Goal: Task Accomplishment & Management: Use online tool/utility

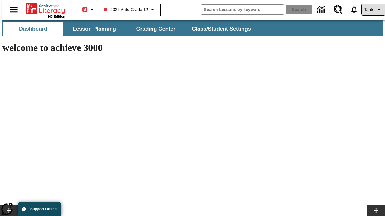
click at [370, 10] on span "Tauto" at bounding box center [369, 10] width 10 height 6
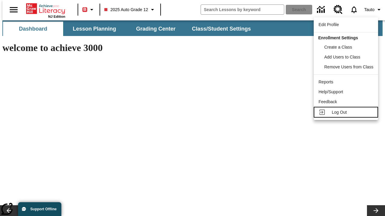
click at [347, 112] on span "Log Out" at bounding box center [339, 112] width 15 height 5
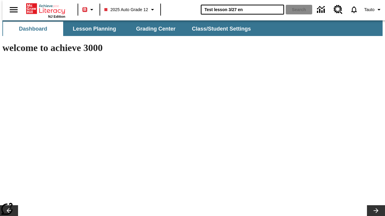
type input "Test lesson 3/27 en"
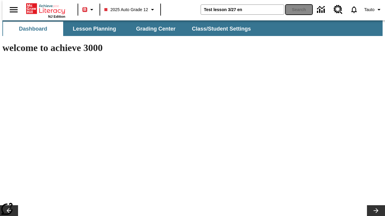
click at [295, 10] on button "Search" at bounding box center [299, 10] width 26 height 10
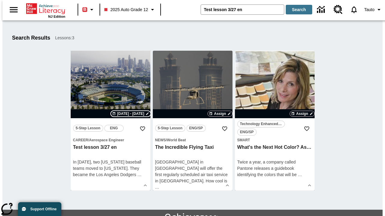
click at [131, 114] on span "[DATE] - [DATE]" at bounding box center [130, 113] width 27 height 5
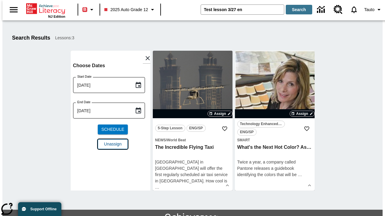
click at [110, 141] on span "Unassign" at bounding box center [112, 144] width 17 height 6
